Goal: Book appointment/travel/reservation

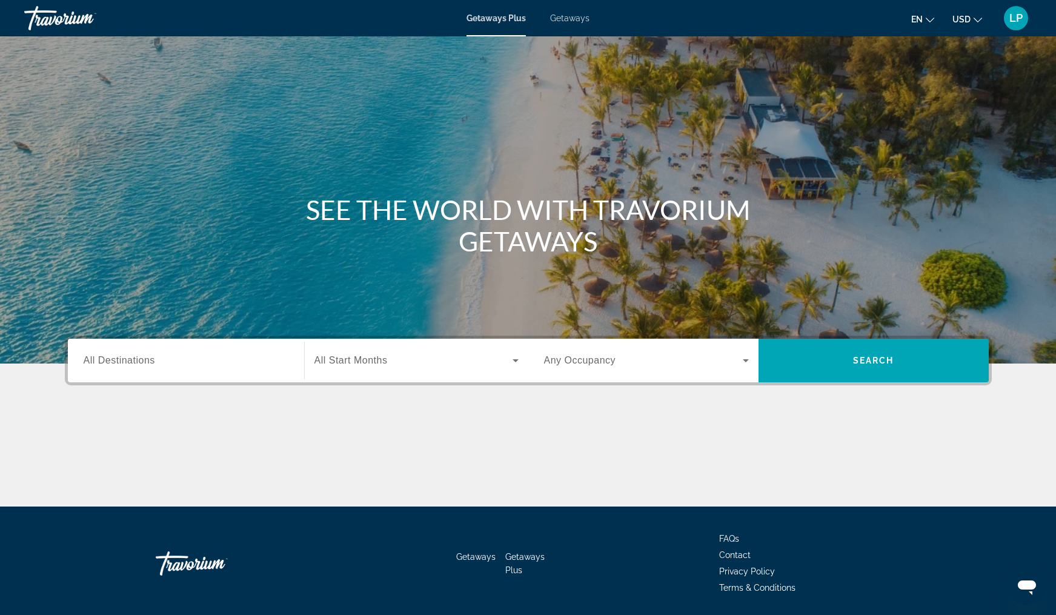
click at [585, 19] on span "Getaways" at bounding box center [569, 18] width 39 height 10
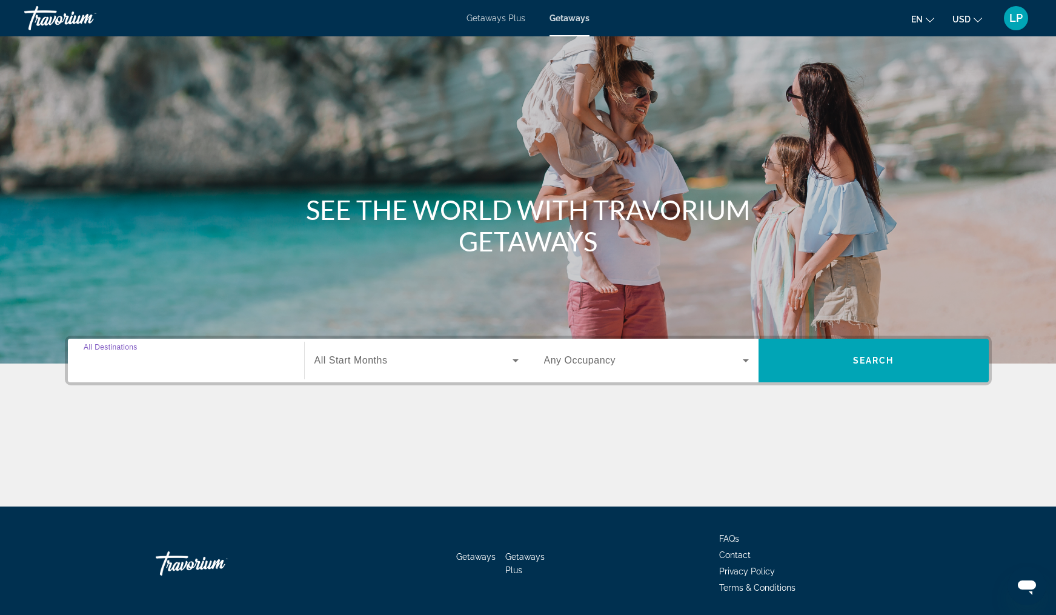
click at [165, 356] on input "Destination All Destinations" at bounding box center [186, 361] width 205 height 15
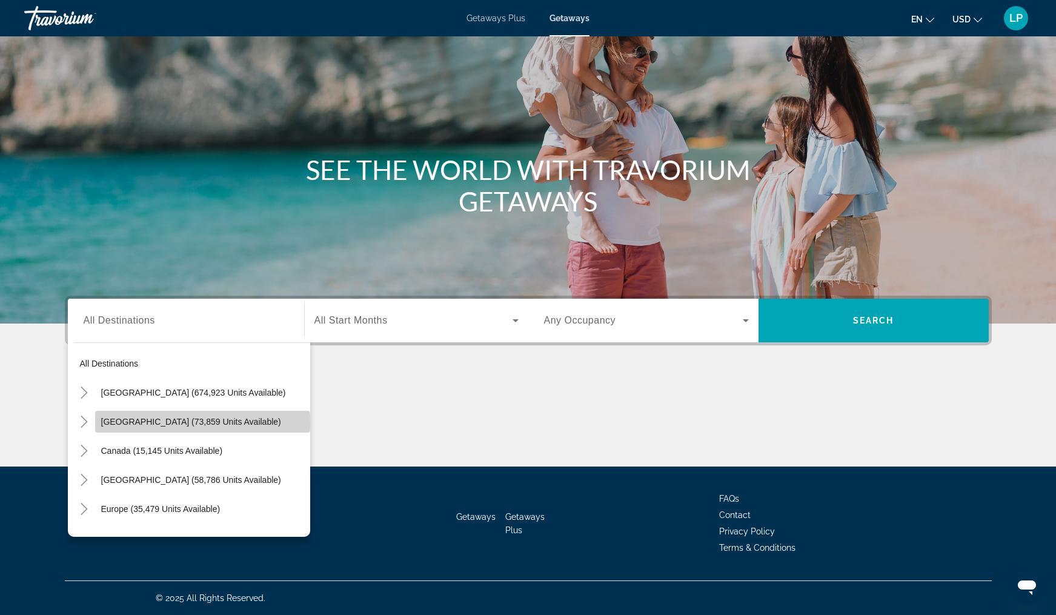
click at [162, 424] on span "[GEOGRAPHIC_DATA] (73,859 units available)" at bounding box center [191, 422] width 180 height 10
type input "**********"
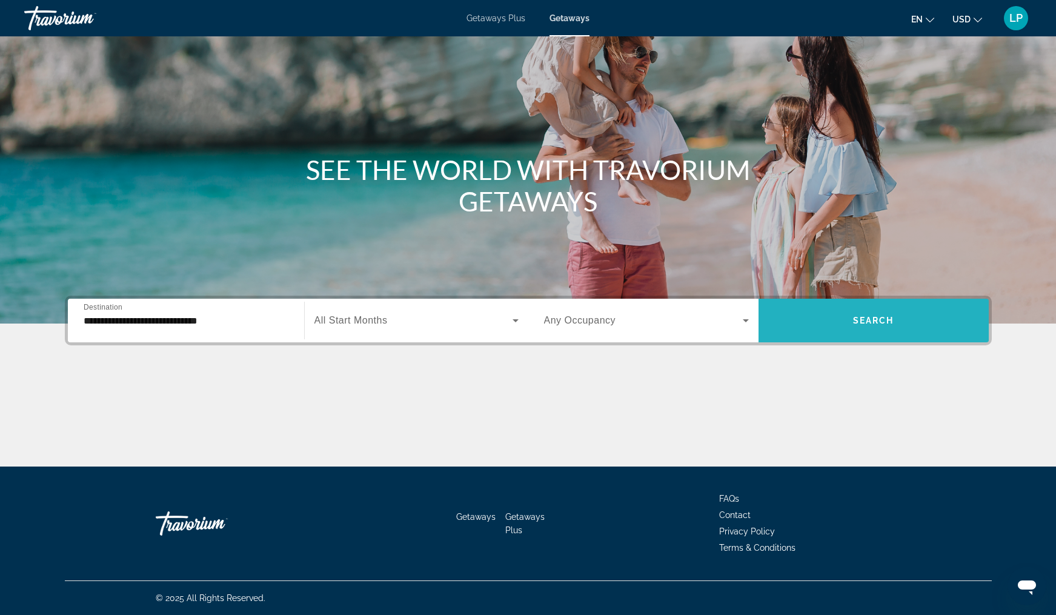
click at [841, 316] on span "Search widget" at bounding box center [874, 320] width 230 height 29
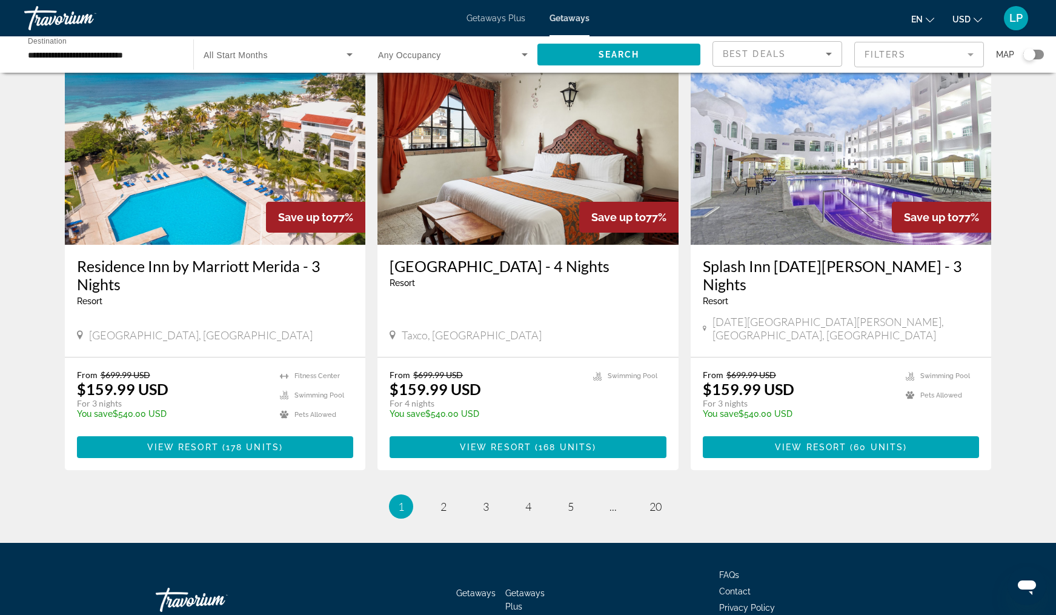
scroll to position [1361, 0]
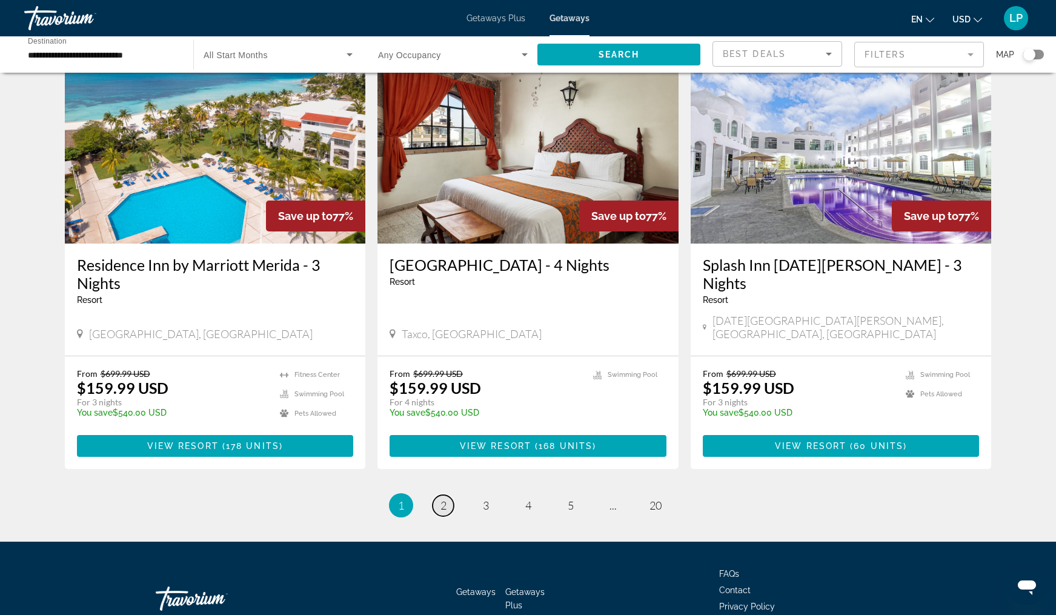
click at [436, 495] on link "page 2" at bounding box center [443, 505] width 21 height 21
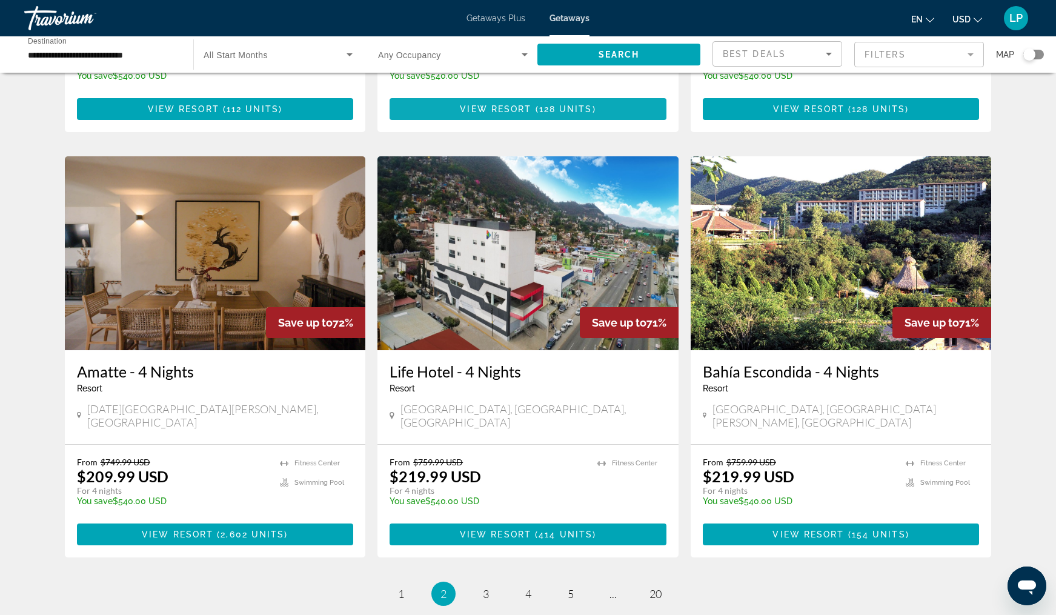
scroll to position [1311, 0]
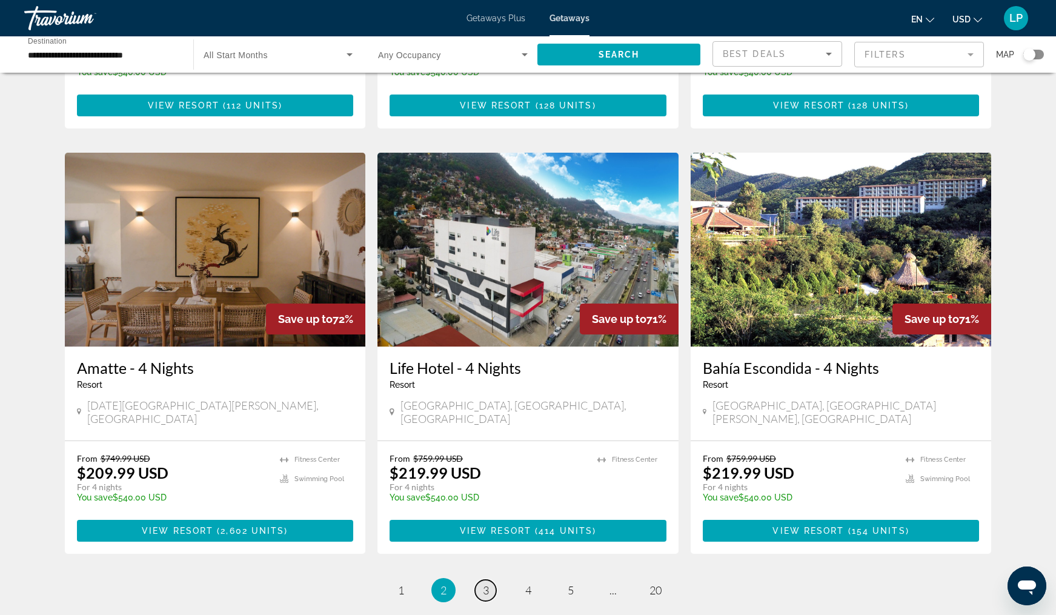
click at [492, 580] on link "page 3" at bounding box center [485, 590] width 21 height 21
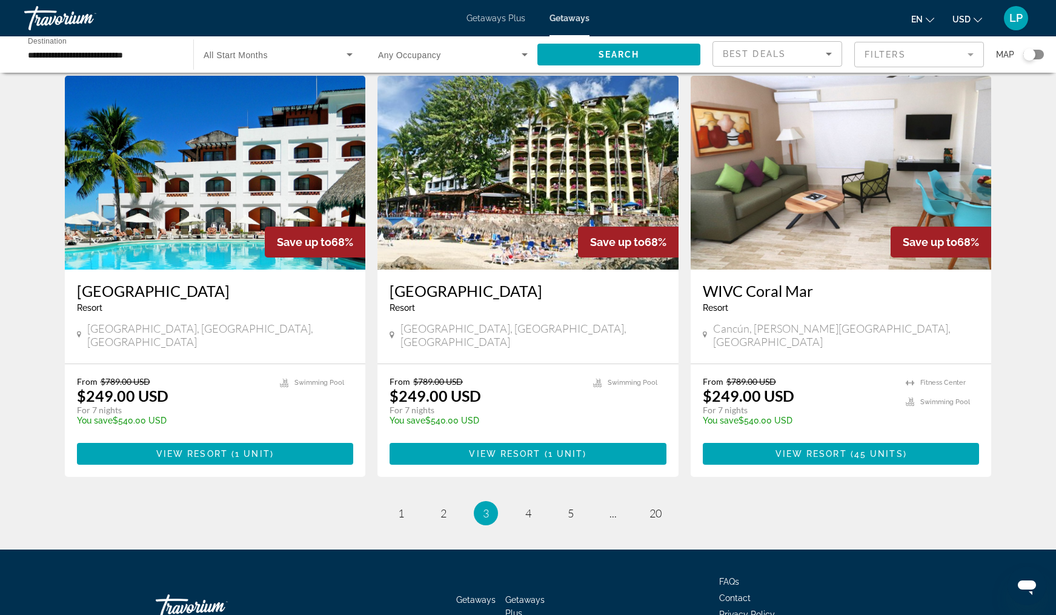
scroll to position [1383, 0]
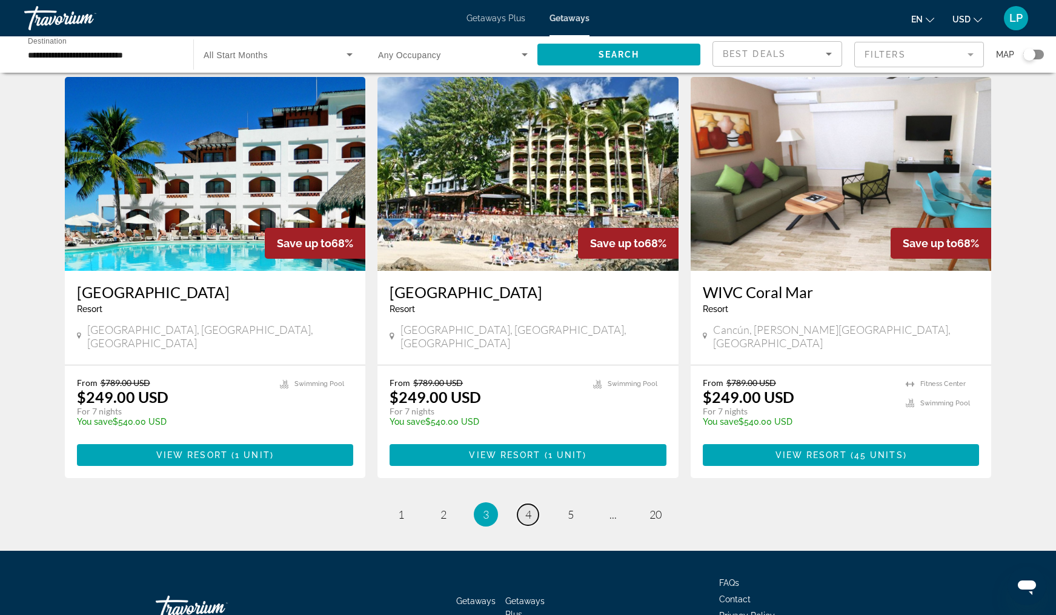
click at [527, 504] on link "page 4" at bounding box center [528, 514] width 21 height 21
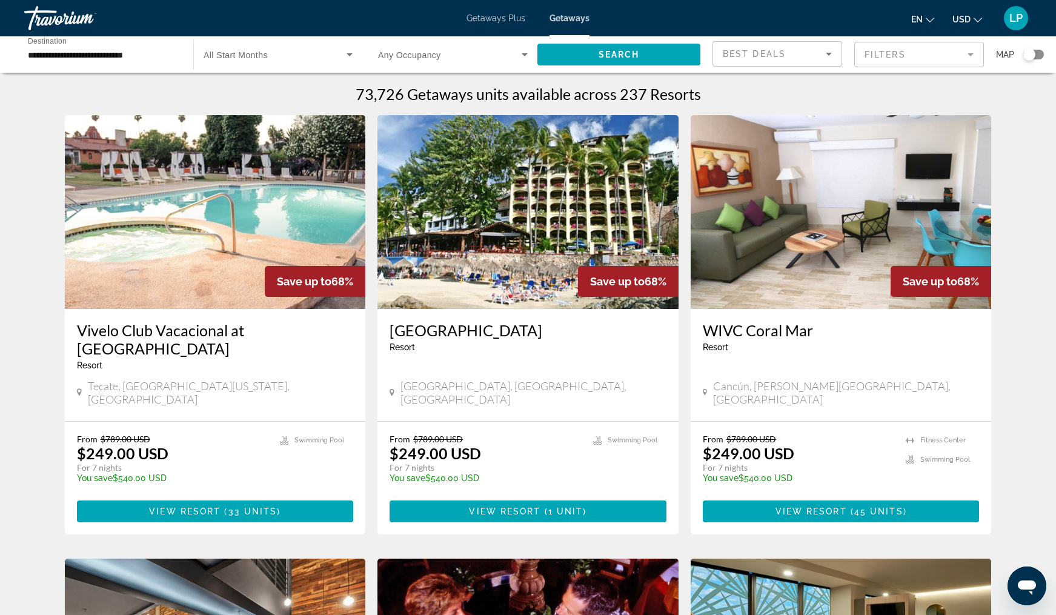
click at [148, 58] on input "**********" at bounding box center [103, 55] width 150 height 15
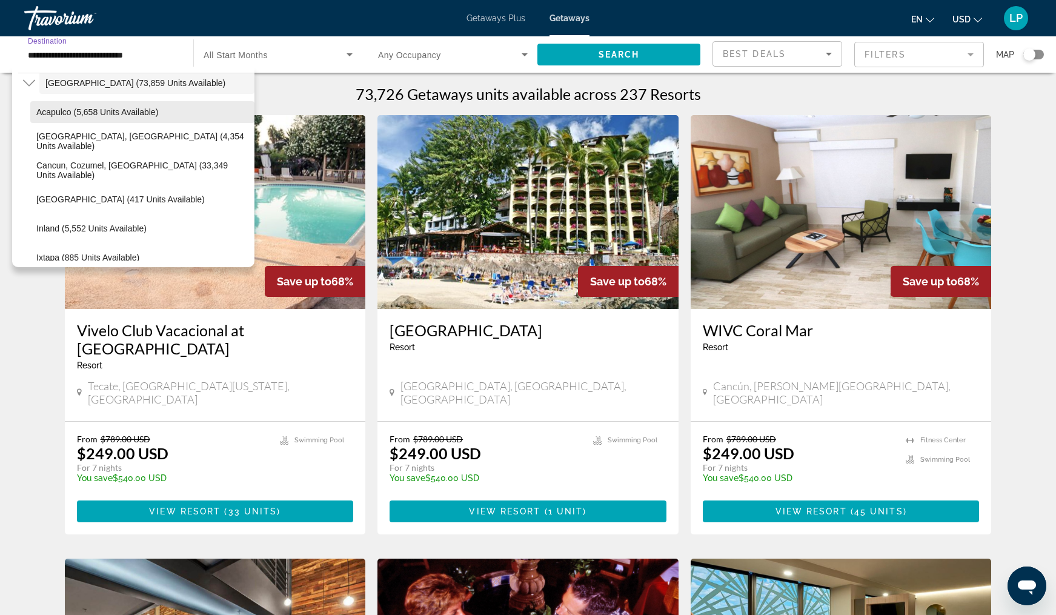
scroll to position [72, 0]
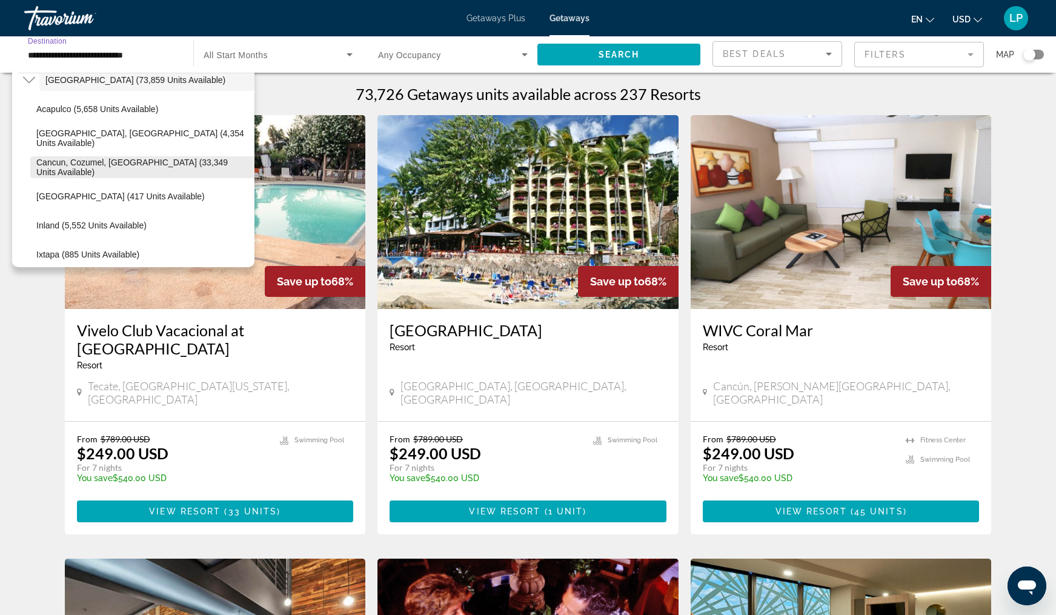
click at [119, 168] on span "Cancun, Cozumel, [GEOGRAPHIC_DATA] (33,349 units available)" at bounding box center [142, 167] width 212 height 19
type input "**********"
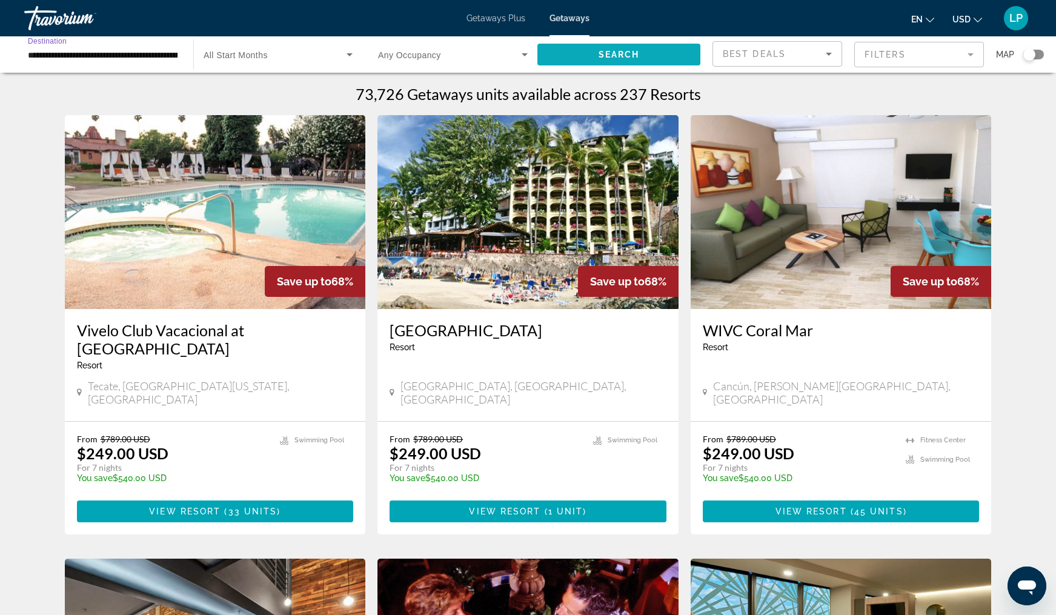
click at [596, 58] on span "Search widget" at bounding box center [619, 54] width 163 height 29
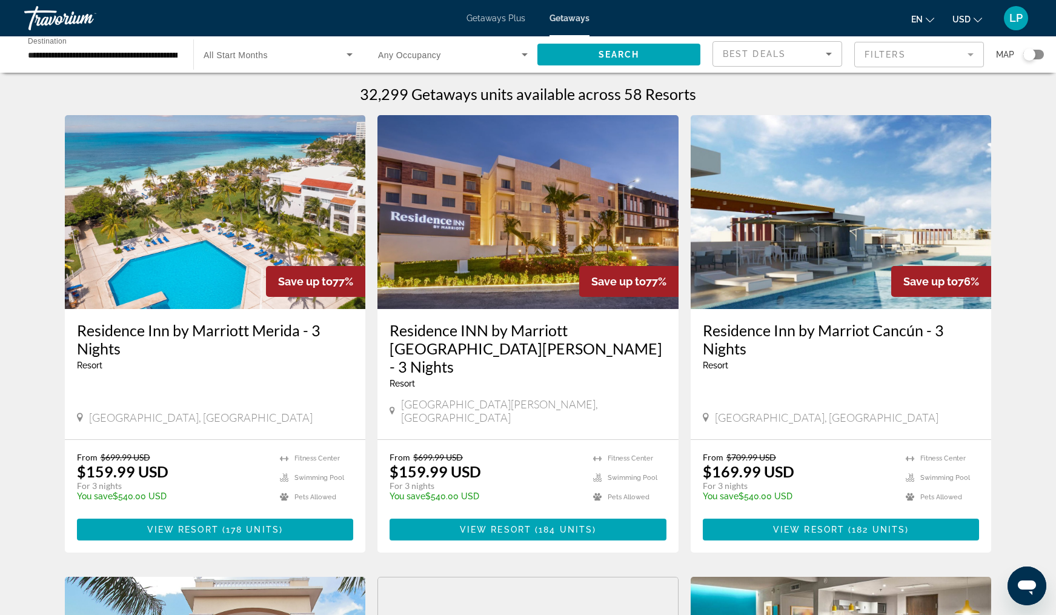
click at [304, 52] on span "Search widget" at bounding box center [275, 54] width 143 height 15
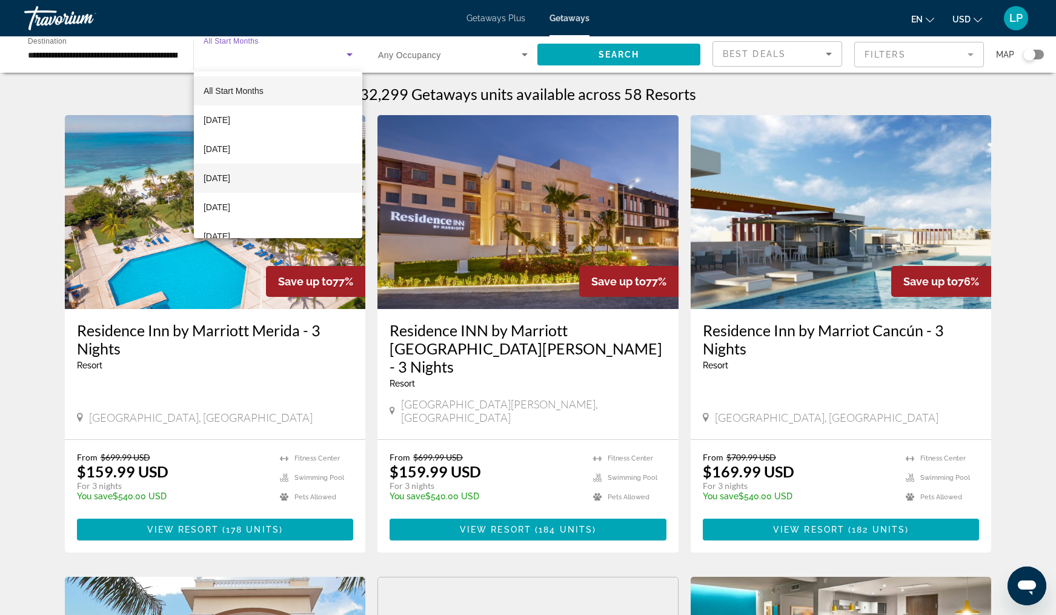
click at [265, 178] on mat-option "[DATE]" at bounding box center [278, 178] width 168 height 29
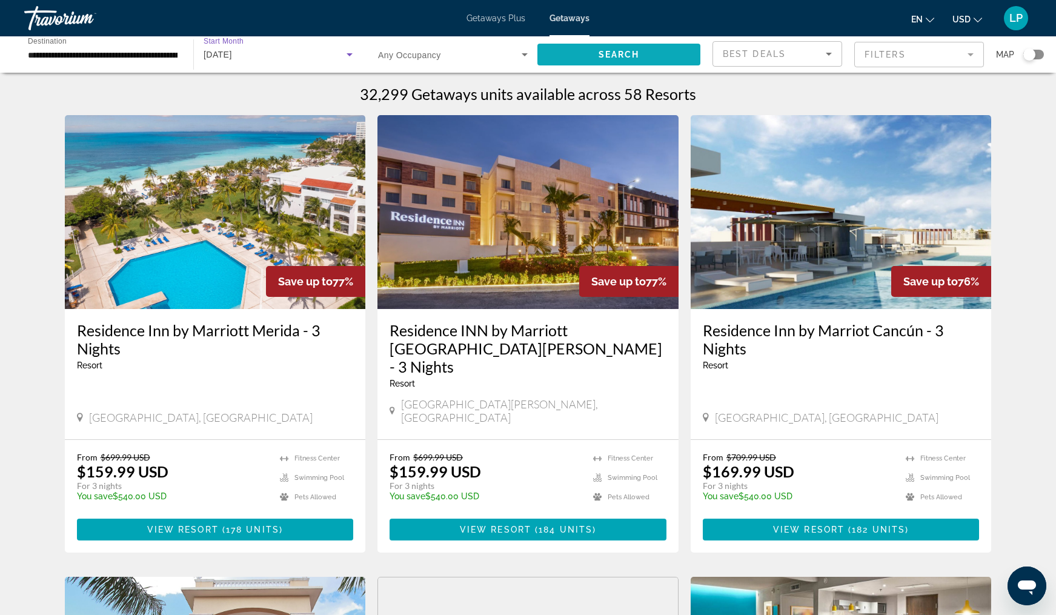
click at [606, 50] on span "Search" at bounding box center [619, 55] width 41 height 10
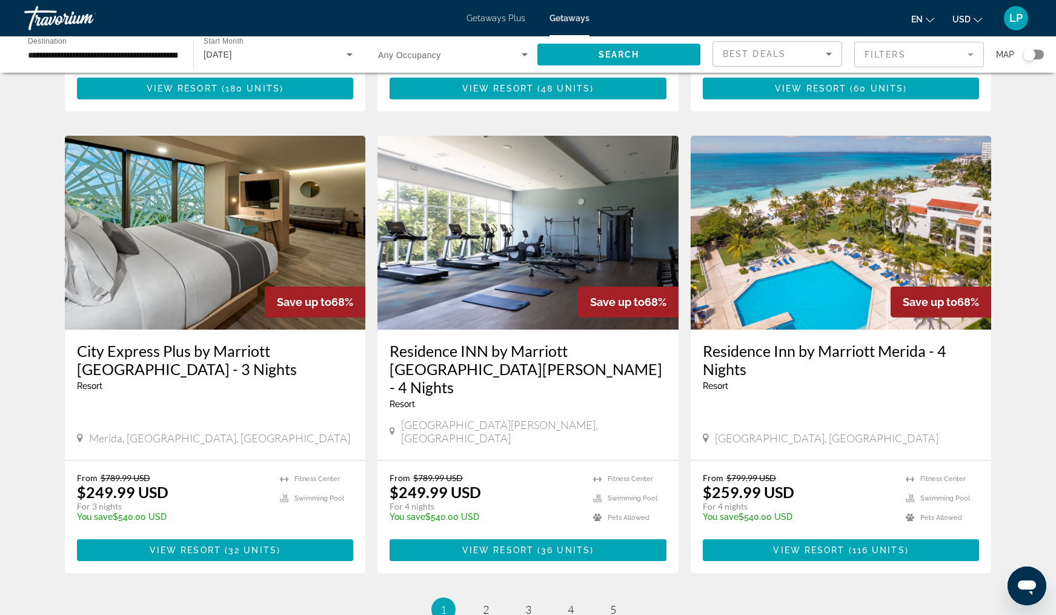
scroll to position [1336, 0]
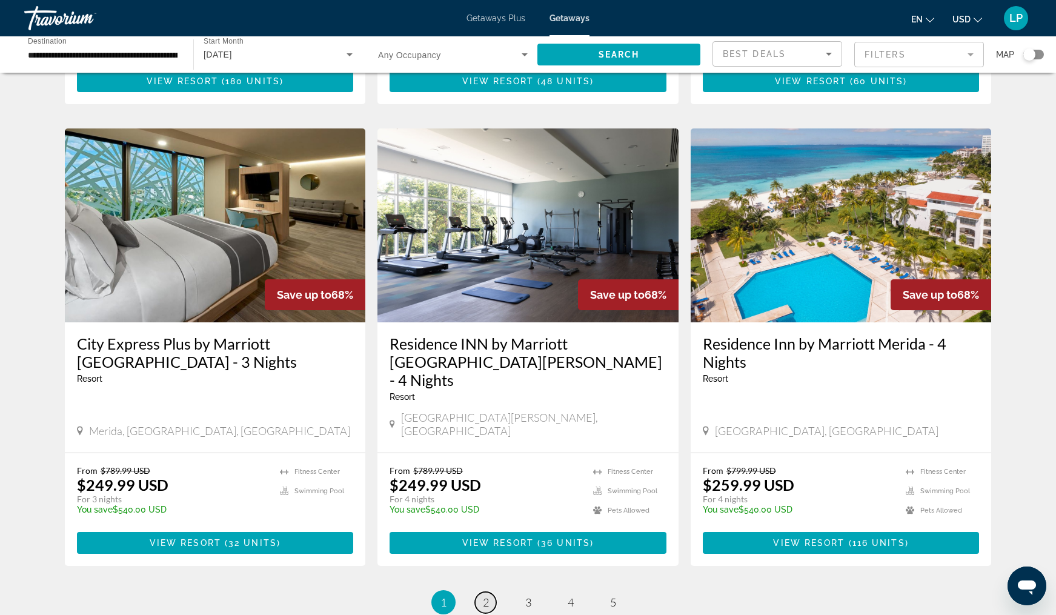
click at [488, 592] on link "page 2" at bounding box center [485, 602] width 21 height 21
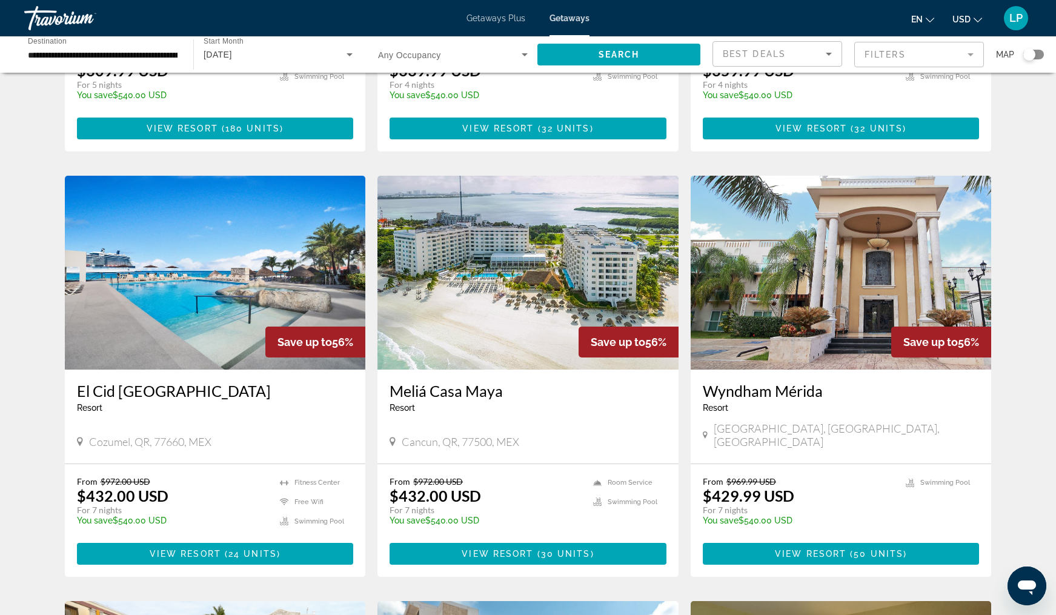
scroll to position [390, 0]
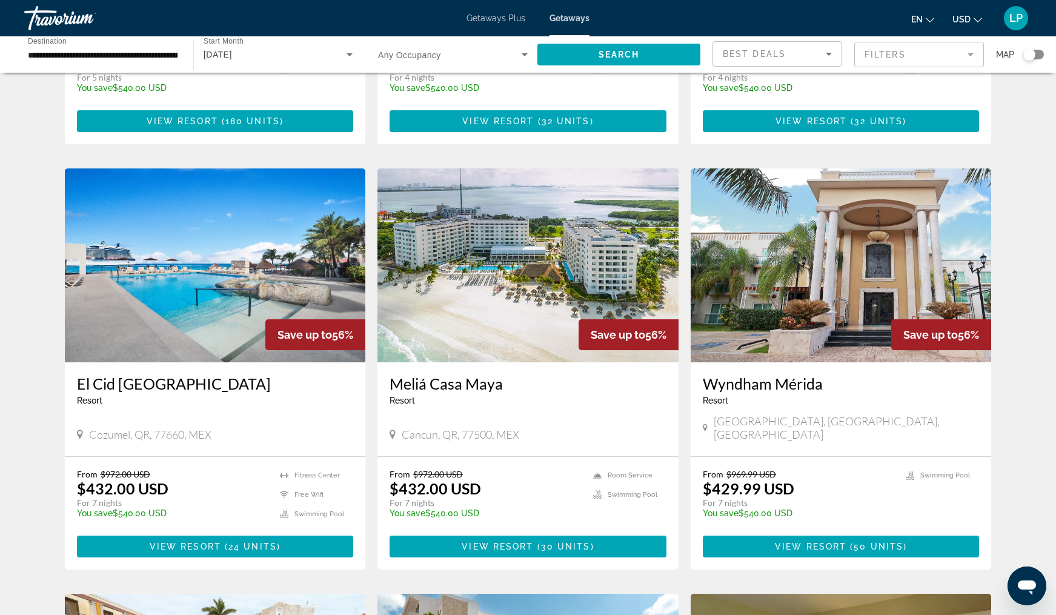
click at [517, 258] on img "Main content" at bounding box center [528, 265] width 301 height 194
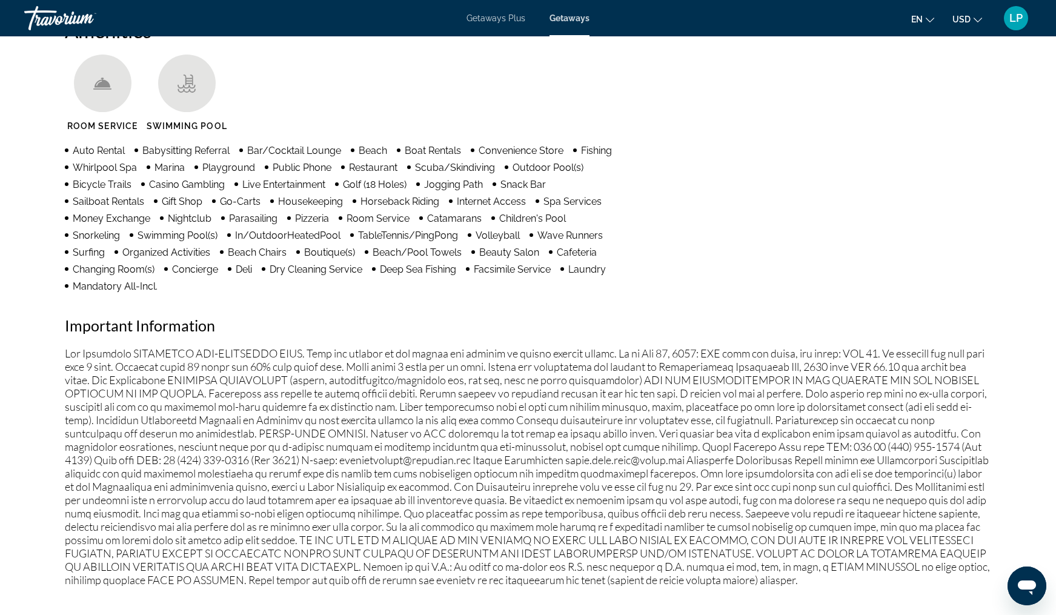
scroll to position [991, 0]
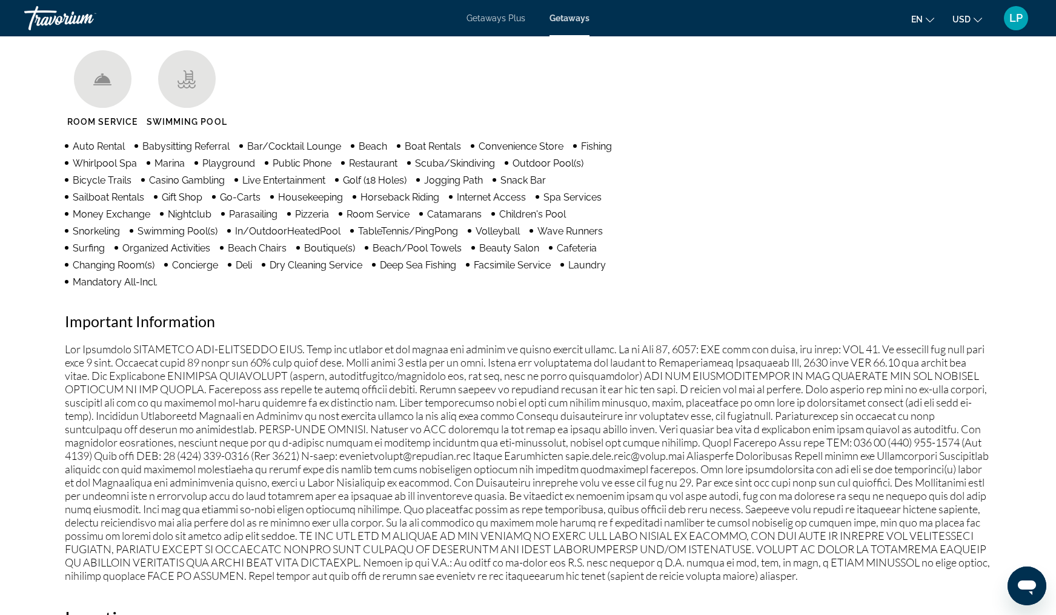
click at [294, 157] on li "Public Phone" at bounding box center [298, 162] width 67 height 13
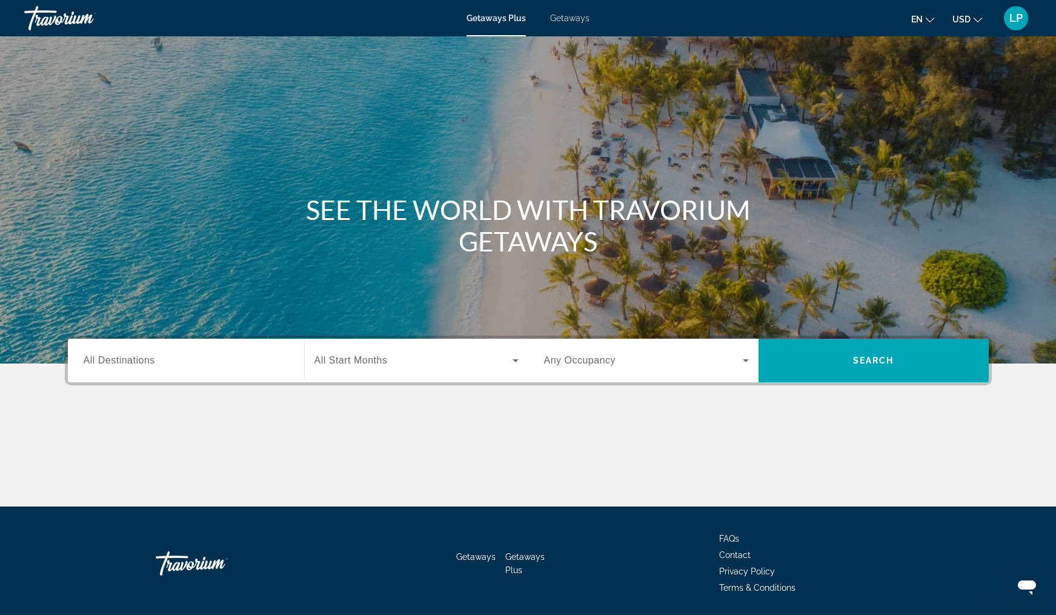
click at [581, 18] on span "Getaways" at bounding box center [569, 18] width 39 height 10
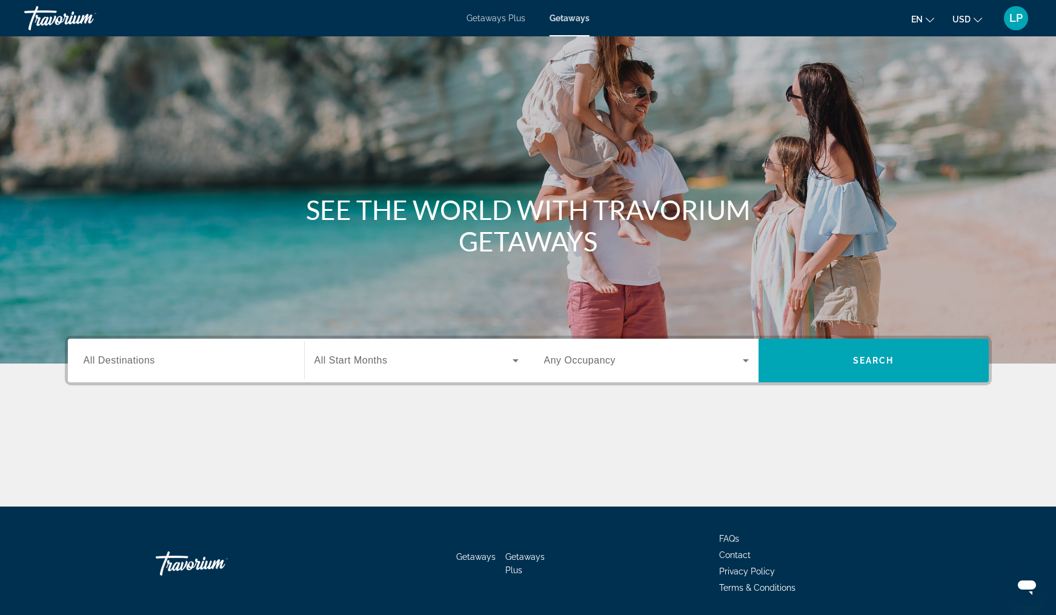
click at [138, 352] on div "Search widget" at bounding box center [186, 361] width 205 height 35
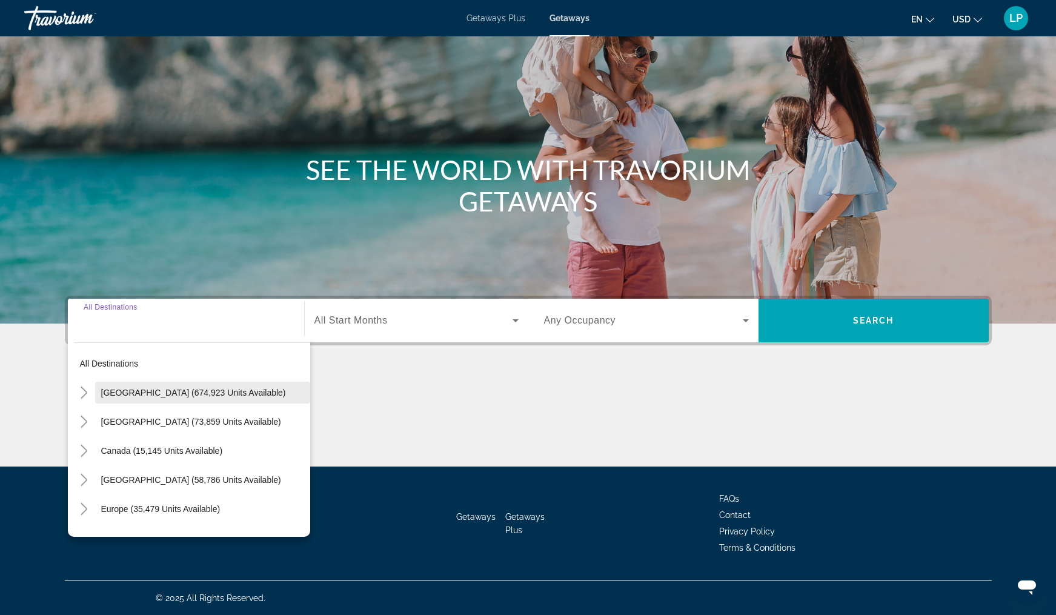
click at [138, 388] on span "[GEOGRAPHIC_DATA] (674,923 units available)" at bounding box center [193, 393] width 185 height 10
type input "**********"
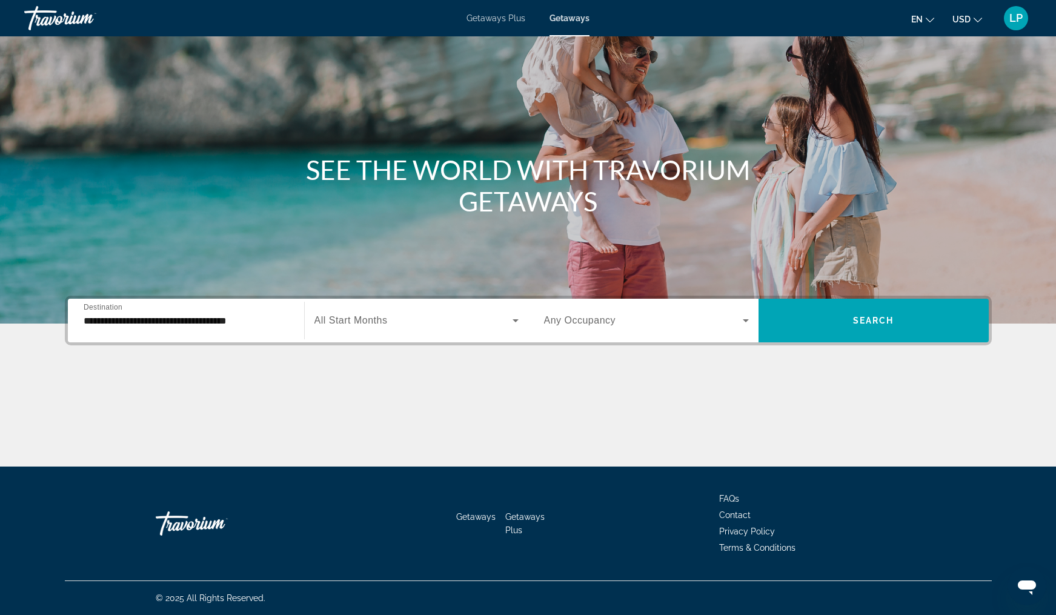
click at [362, 322] on span "All Start Months" at bounding box center [351, 320] width 73 height 10
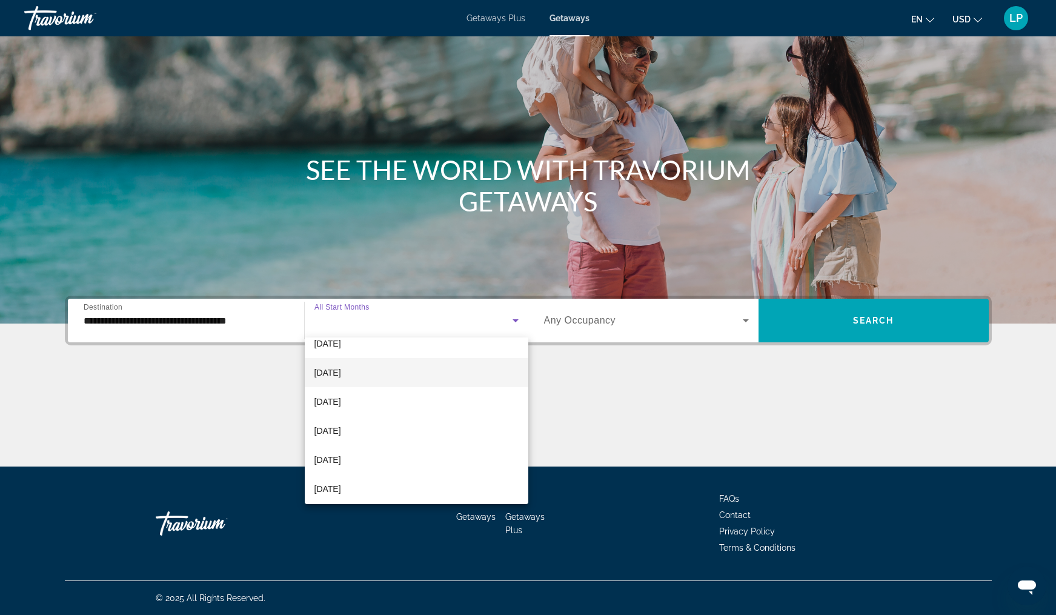
scroll to position [87, 0]
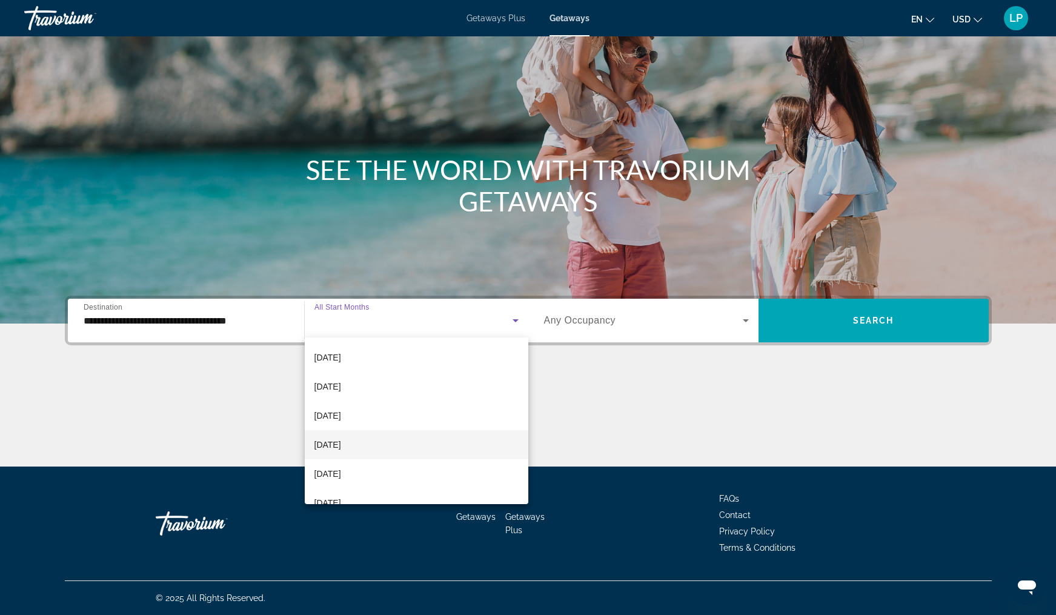
click at [358, 437] on mat-option "[DATE]" at bounding box center [417, 444] width 224 height 29
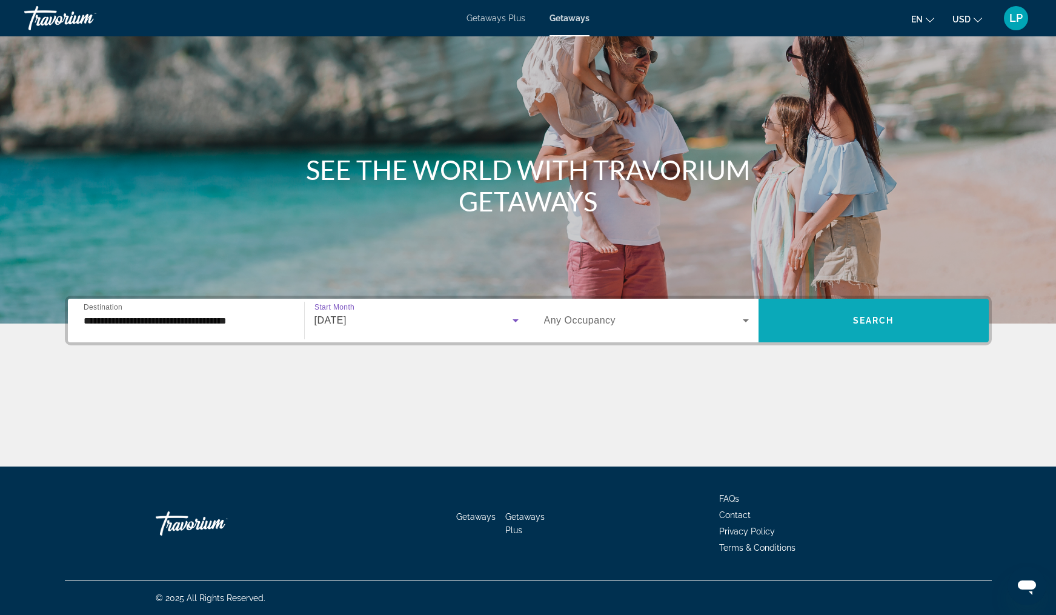
click at [848, 317] on span "Search widget" at bounding box center [874, 320] width 230 height 29
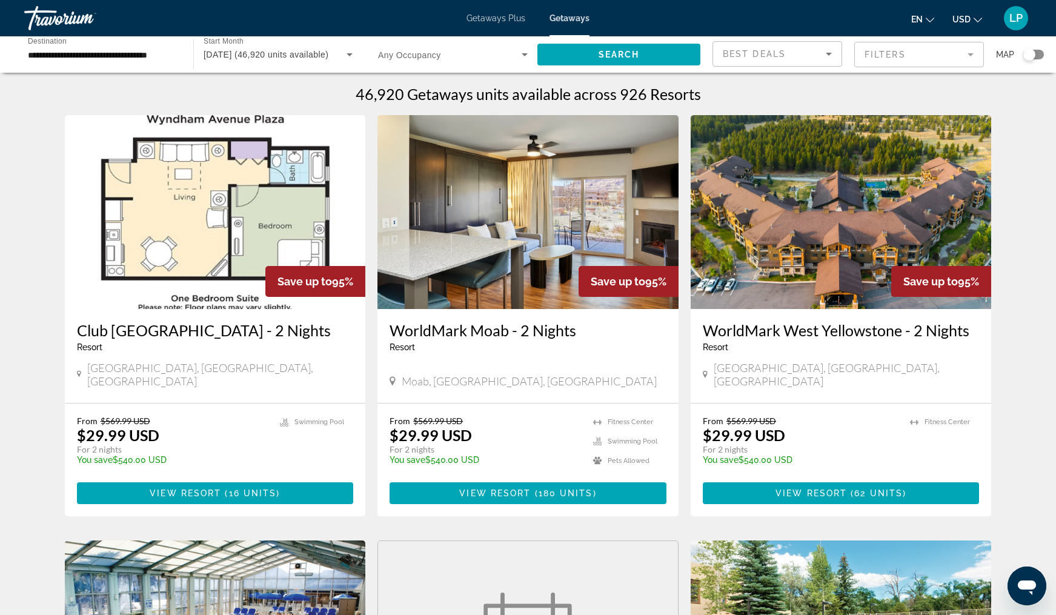
click at [927, 46] on mat-form-field "Filters" at bounding box center [920, 54] width 130 height 25
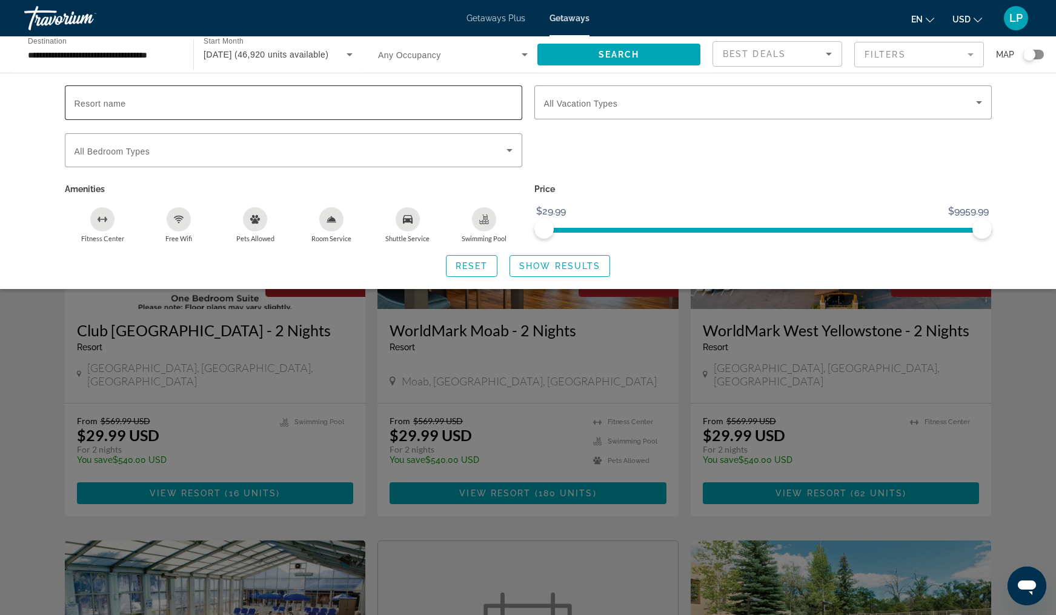
click at [230, 99] on input "Resort name" at bounding box center [294, 103] width 438 height 15
type input "**********"
click at [541, 271] on span "Show Results" at bounding box center [559, 266] width 81 height 10
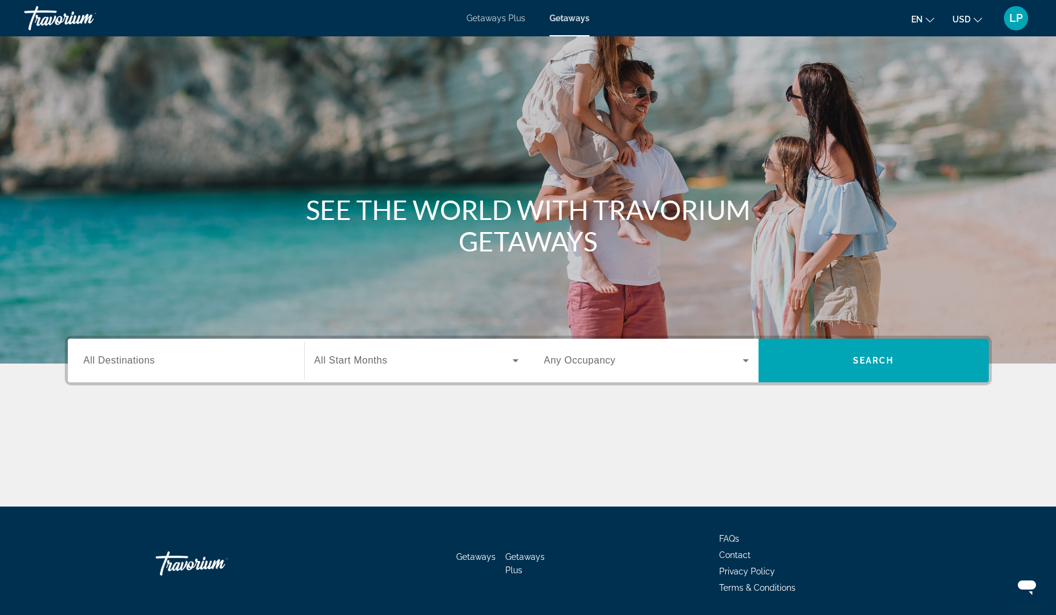
click at [244, 359] on input "Destination All Destinations" at bounding box center [186, 361] width 205 height 15
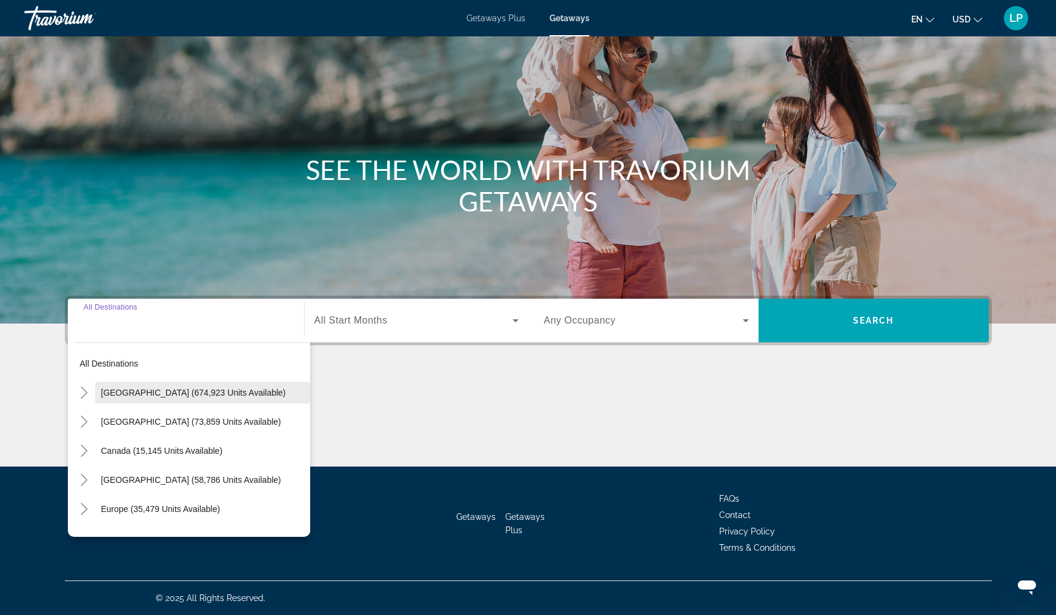
click at [193, 395] on span "[GEOGRAPHIC_DATA] (674,923 units available)" at bounding box center [193, 393] width 185 height 10
type input "**********"
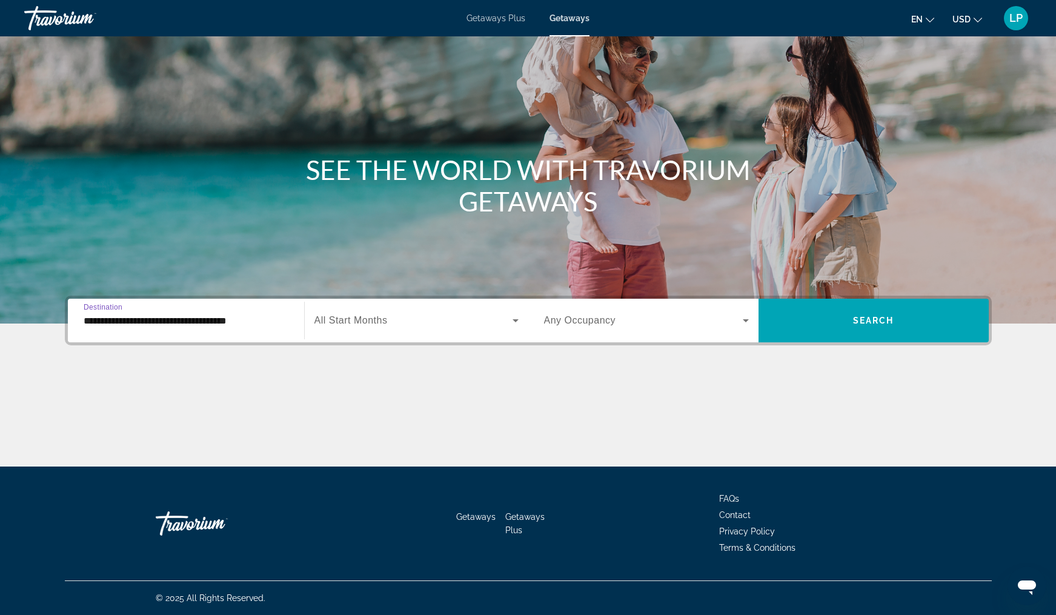
click at [360, 330] on div "Search widget" at bounding box center [417, 321] width 204 height 34
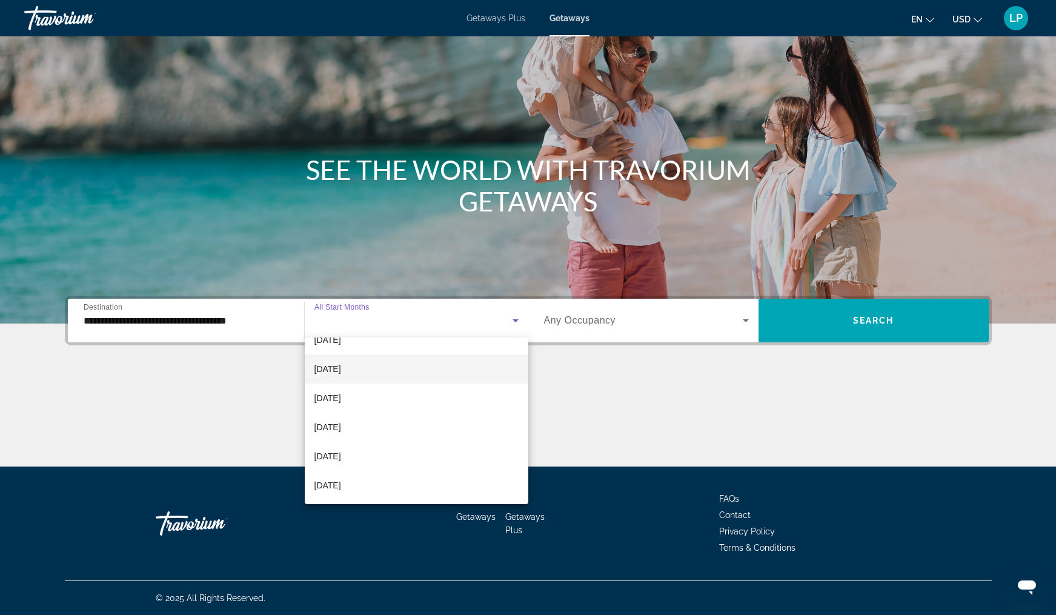
scroll to position [76, 0]
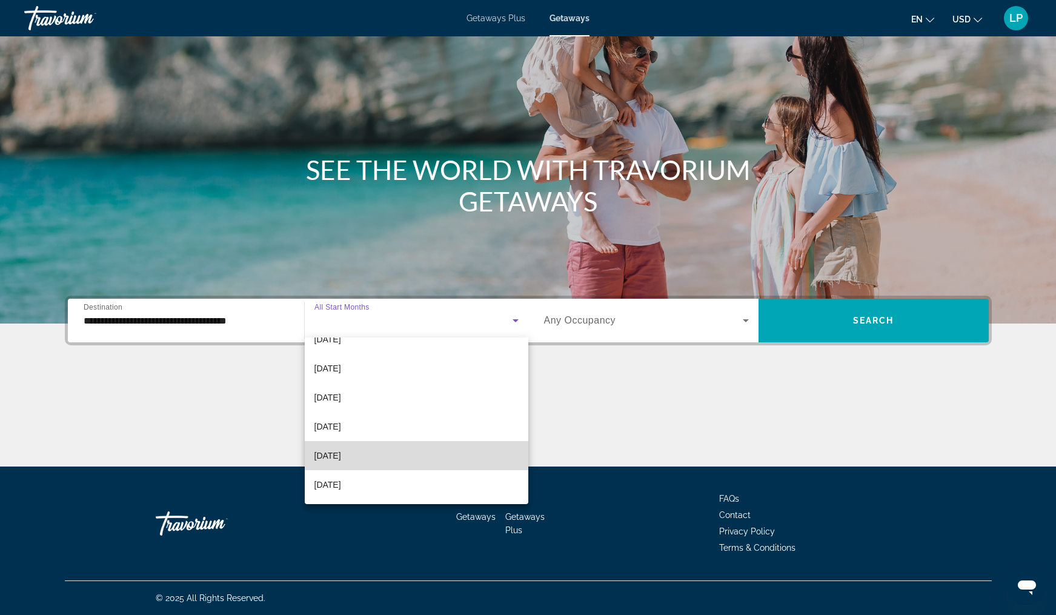
click at [372, 455] on mat-option "[DATE]" at bounding box center [417, 455] width 224 height 29
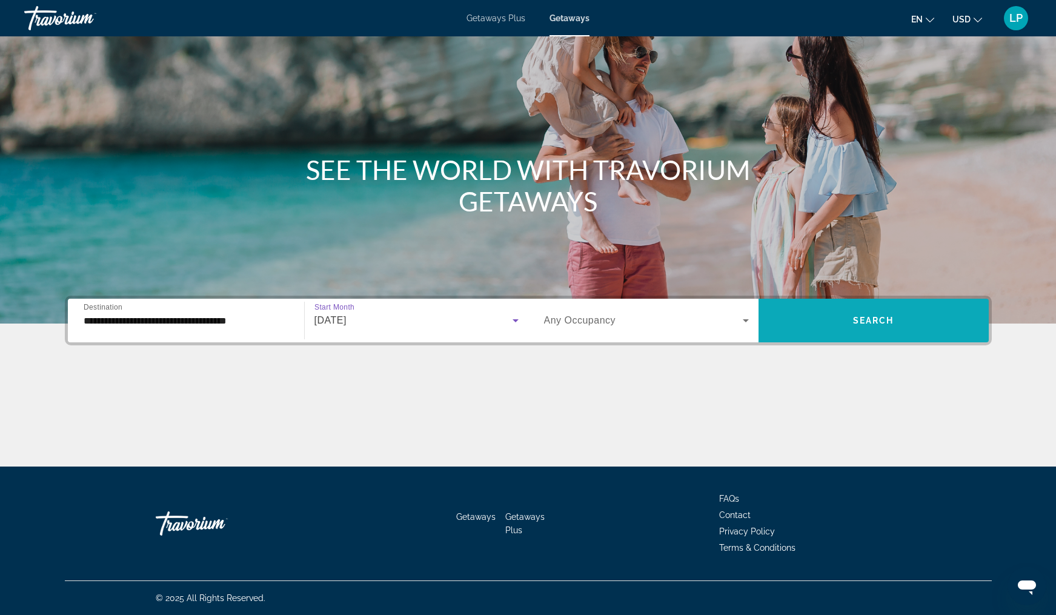
click at [876, 324] on span "Search" at bounding box center [873, 321] width 41 height 10
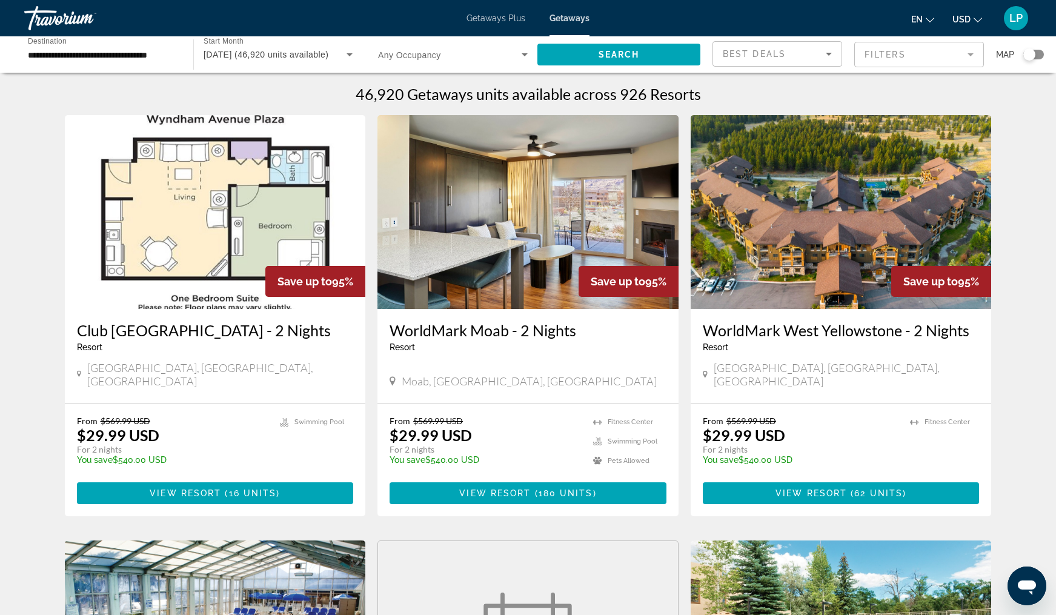
click at [907, 50] on mat-form-field "Filters" at bounding box center [920, 54] width 130 height 25
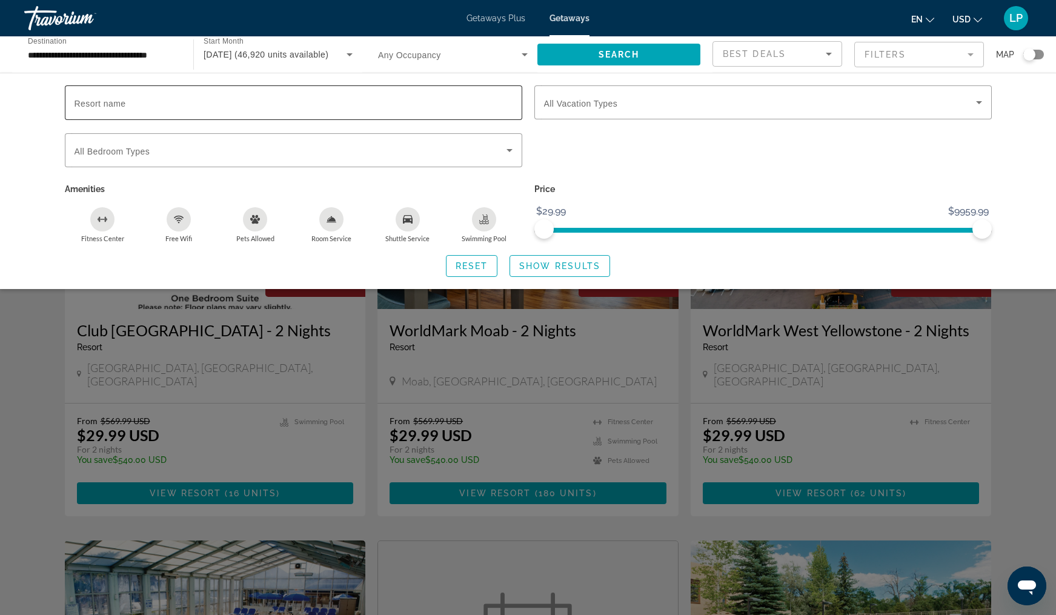
click at [372, 97] on input "Resort name" at bounding box center [294, 103] width 438 height 15
click at [589, 107] on span "All Vacation Types" at bounding box center [581, 104] width 74 height 10
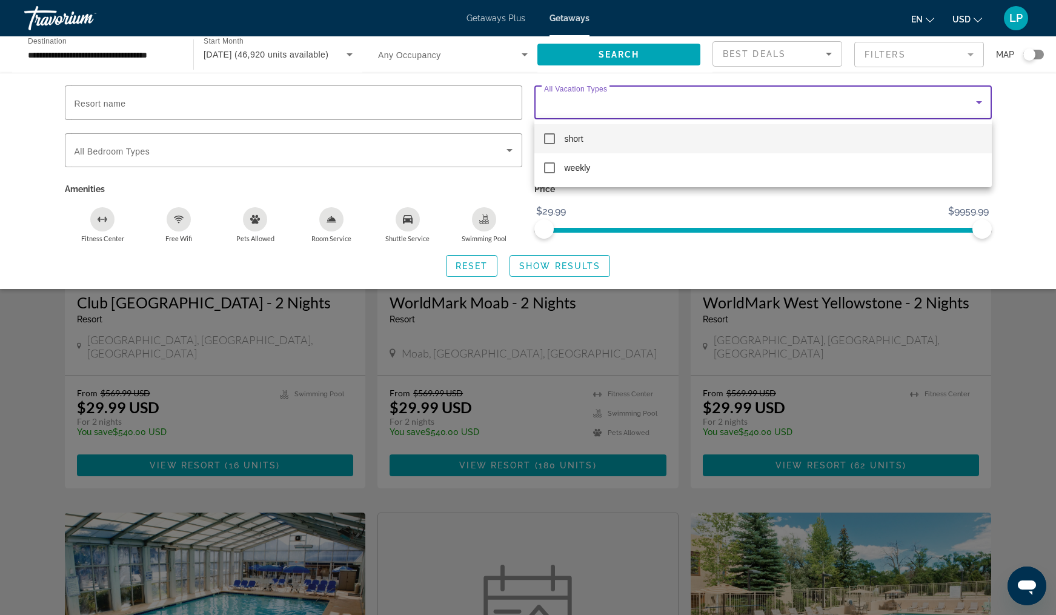
scroll to position [36, 0]
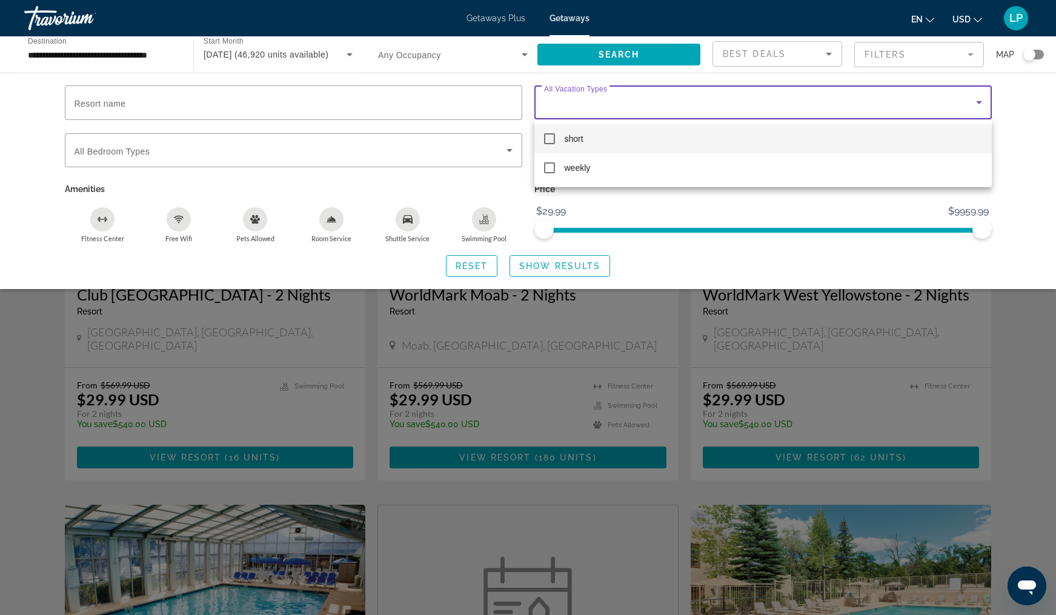
click at [357, 106] on div at bounding box center [528, 307] width 1056 height 615
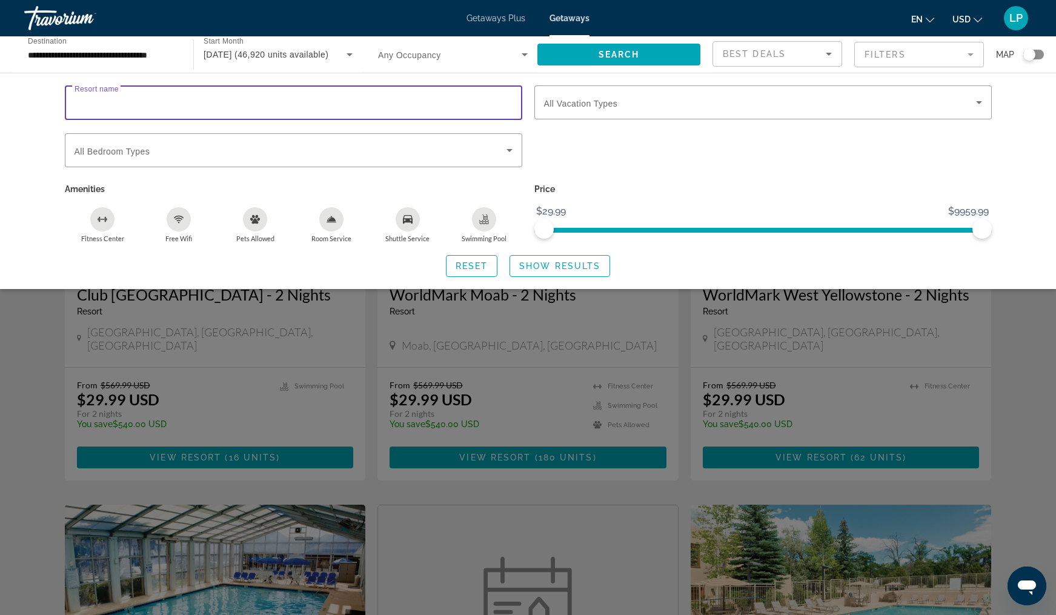
click at [289, 107] on input "Resort name" at bounding box center [294, 103] width 438 height 15
type input "*******"
click at [532, 270] on span "Show Results" at bounding box center [559, 266] width 81 height 10
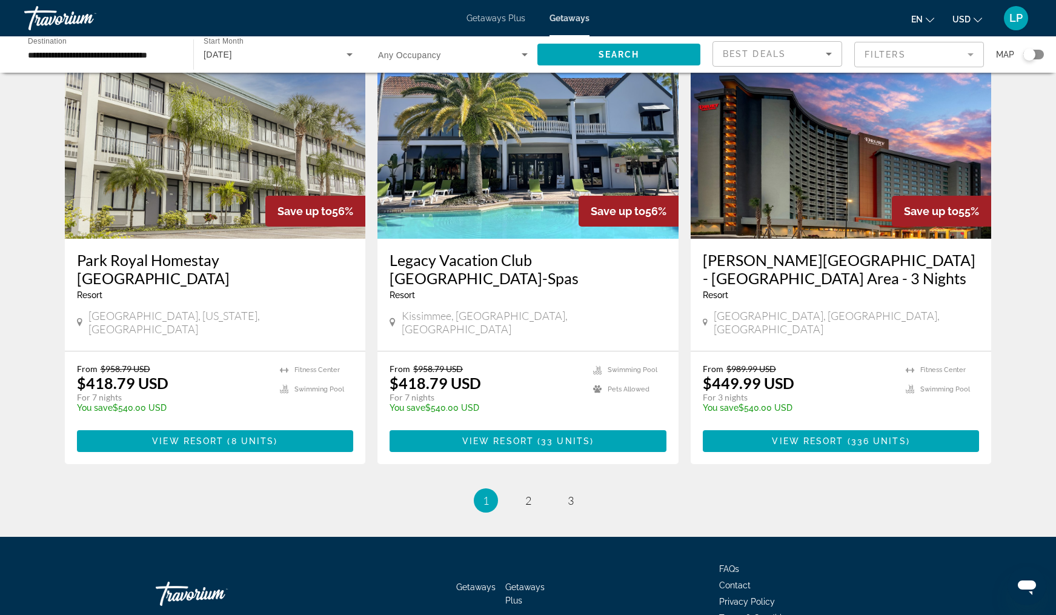
scroll to position [1419, 0]
click at [534, 491] on link "page 2" at bounding box center [528, 501] width 21 height 21
